Goal: Information Seeking & Learning: Learn about a topic

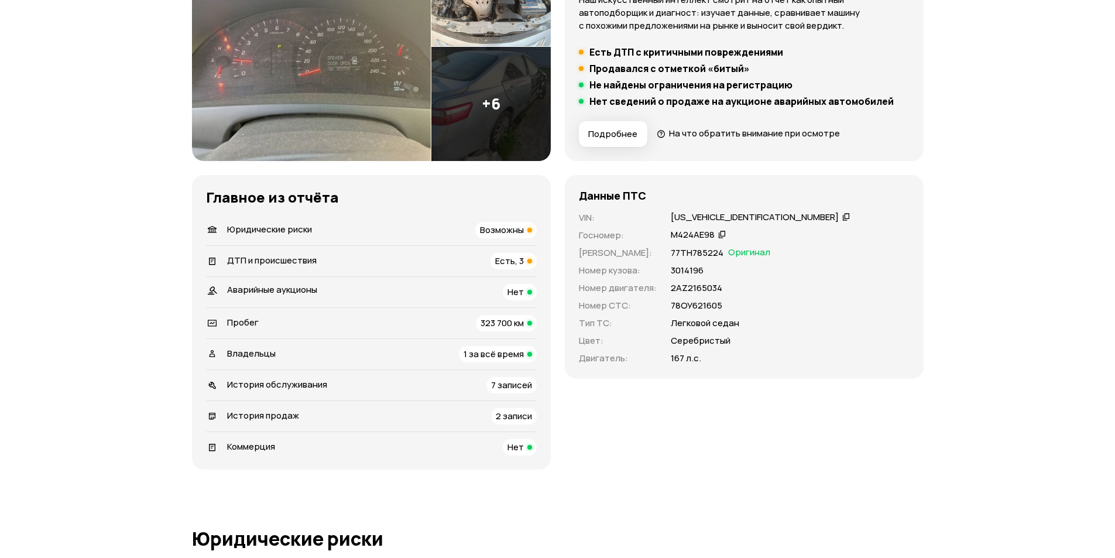
scroll to position [293, 0]
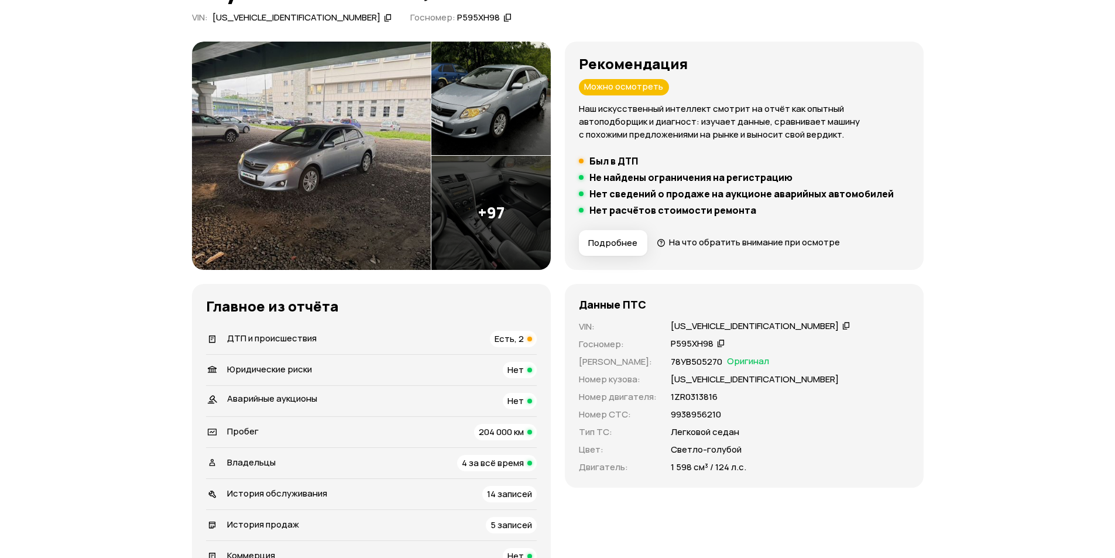
scroll to position [117, 0]
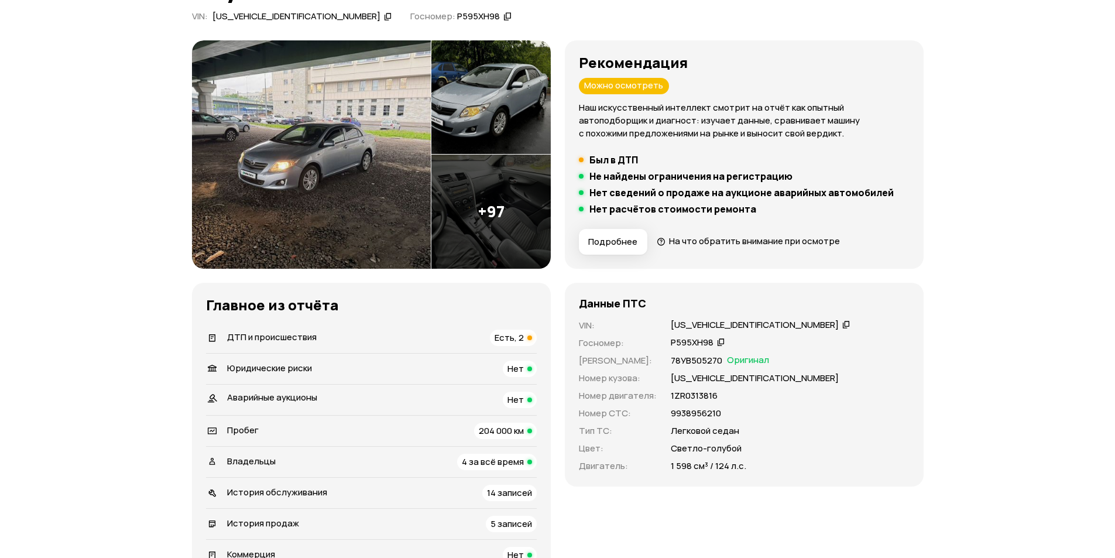
click at [383, 191] on img at bounding box center [311, 154] width 239 height 228
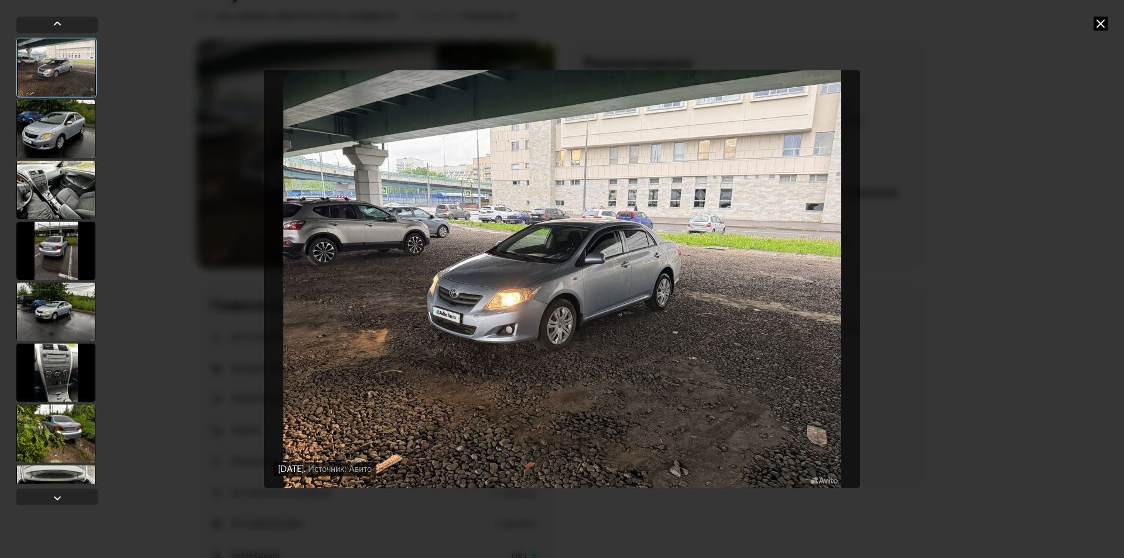
click at [72, 202] on div at bounding box center [55, 189] width 79 height 59
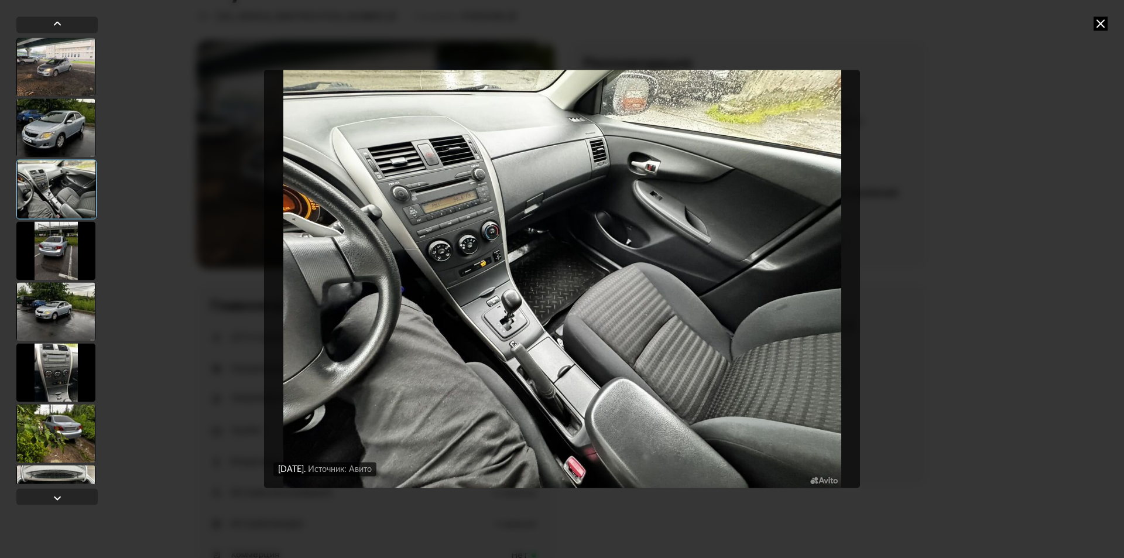
click at [911, 217] on div "[DATE] Источник: Авито [DATE] Источник: Авито [DATE] Источник: Авито [DATE] Ист…" at bounding box center [562, 279] width 1124 height 558
click at [1092, 25] on div "[DATE] Источник: Авито [DATE] Источник: Авито [DATE] Источник: Авито [DATE] Ист…" at bounding box center [562, 279] width 1124 height 558
click at [1101, 23] on icon at bounding box center [1101, 23] width 14 height 14
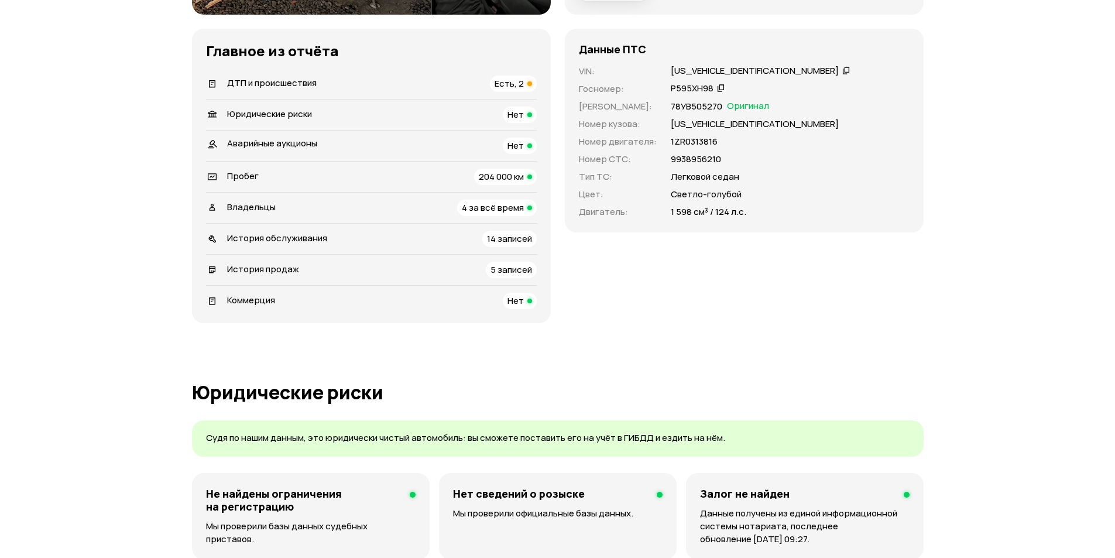
scroll to position [351, 0]
